Goal: Information Seeking & Learning: Learn about a topic

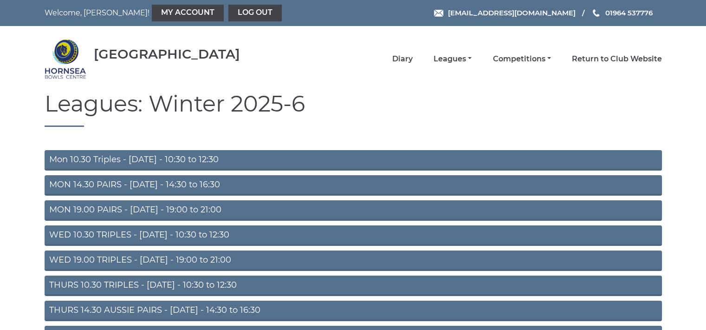
click at [191, 155] on link "Mon 10.30 Triples - Monday - 10:30 to 12:30" at bounding box center [353, 160] width 617 height 20
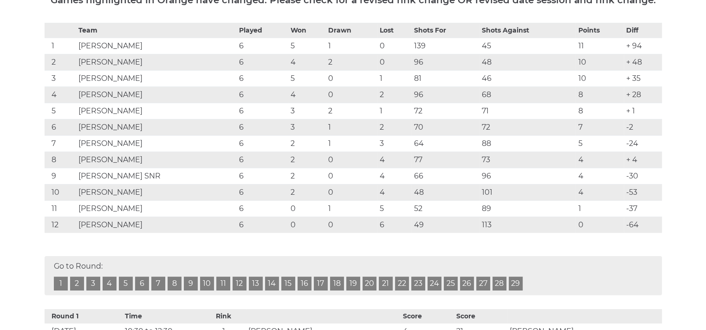
scroll to position [93, 0]
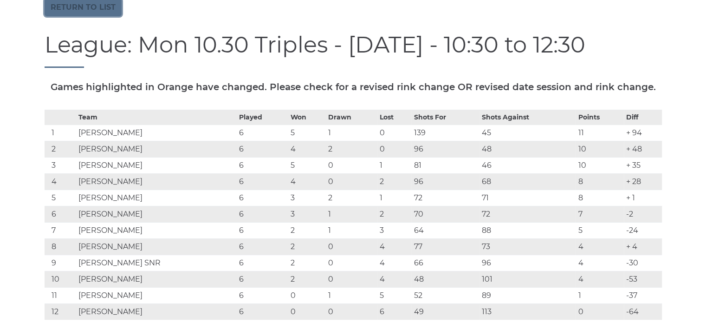
click at [88, 10] on link "Return to list" at bounding box center [83, 8] width 77 height 18
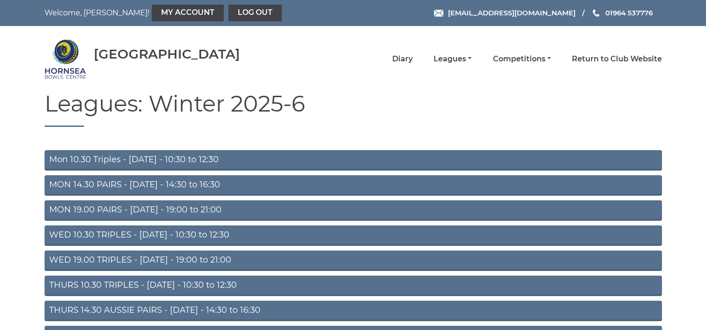
click at [175, 281] on link "THURS 10.30 TRIPLES - Thursday - 10:30 to 12:30" at bounding box center [353, 285] width 617 height 20
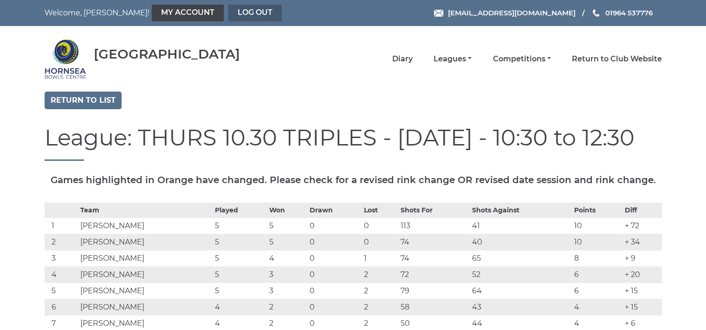
click at [228, 10] on link "Log out" at bounding box center [254, 13] width 53 height 17
